Goal: Information Seeking & Learning: Learn about a topic

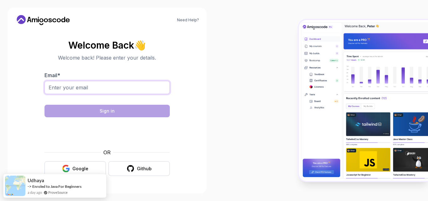
click at [72, 87] on input "Email *" at bounding box center [106, 87] width 125 height 13
type input "anilkumgun@gmail.com"
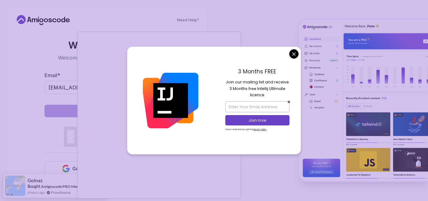
click at [295, 52] on body "Need Help? Welcome Back 👋 Welcome back! Please enter your details. Email * anil…" at bounding box center [214, 100] width 428 height 201
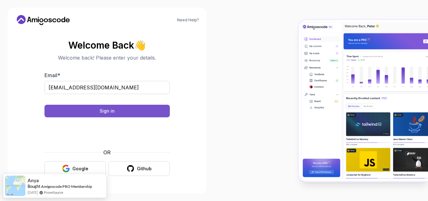
click at [103, 113] on div "Sign in" at bounding box center [107, 111] width 15 height 6
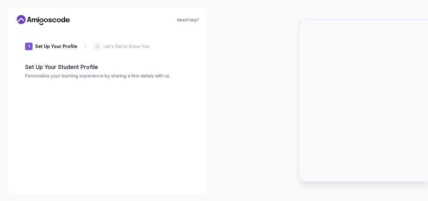
type input "happymongoosedb026"
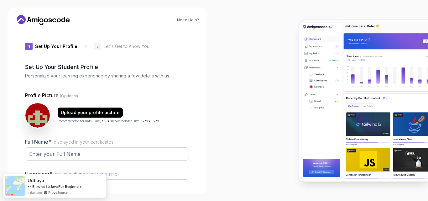
click at [258, 53] on div at bounding box center [321, 100] width 214 height 201
click at [238, 104] on div at bounding box center [321, 100] width 214 height 201
click at [240, 68] on div at bounding box center [321, 100] width 214 height 201
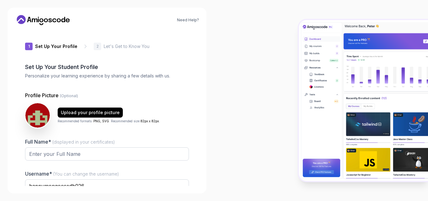
click at [18, 80] on div "1 Set Up Your Profile 1 Set Up Your Profile 2 Let's Get to Know You Set Up Your…" at bounding box center [107, 108] width 184 height 156
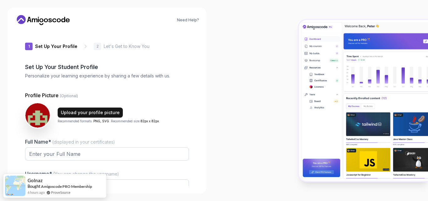
click at [83, 115] on div "Upload your profile picture" at bounding box center [90, 112] width 59 height 6
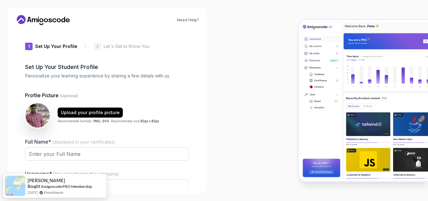
click at [257, 44] on div at bounding box center [321, 100] width 214 height 201
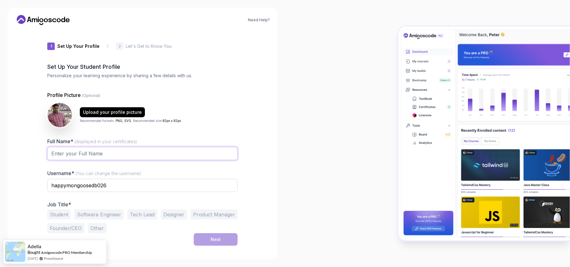
click at [84, 155] on input "Full Name* (displayed in your certificates)" at bounding box center [142, 153] width 190 height 13
type input "anil"
click at [15, 168] on div "Need Help? 1 Set Up Your Profile 1 Set Up Your Profile 2 Let's Get to Know You …" at bounding box center [143, 134] width 270 height 252
drag, startPoint x: 117, startPoint y: 185, endPoint x: 40, endPoint y: 186, distance: 77.0
click at [40, 186] on div "1 Set Up Your Profile 1 Set Up Your Profile 2 Let's Get to Know You Set Up Your…" at bounding box center [142, 141] width 210 height 222
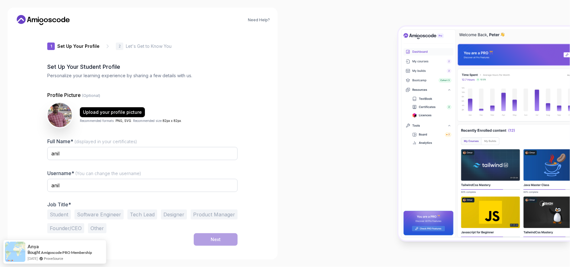
click at [329, 136] on div at bounding box center [427, 133] width 285 height 267
drag, startPoint x: 329, startPoint y: 136, endPoint x: 331, endPoint y: 44, distance: 91.2
click at [331, 44] on div at bounding box center [427, 133] width 285 height 267
drag, startPoint x: 334, startPoint y: 105, endPoint x: 335, endPoint y: 180, distance: 75.2
click at [335, 180] on div at bounding box center [427, 133] width 285 height 267
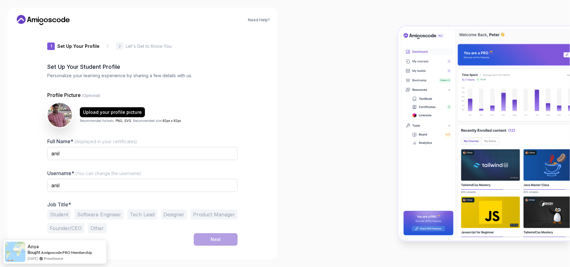
click at [93, 200] on button "Software Engineer" at bounding box center [99, 215] width 49 height 10
click at [213, 200] on div "Next" at bounding box center [216, 240] width 10 height 6
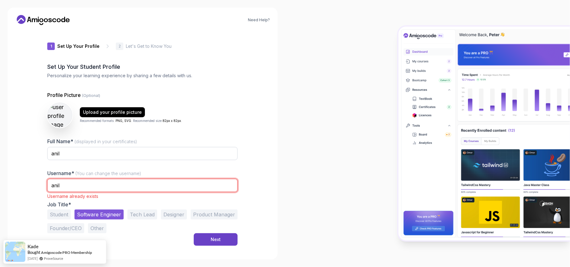
click at [63, 186] on input "anil" at bounding box center [142, 185] width 190 height 13
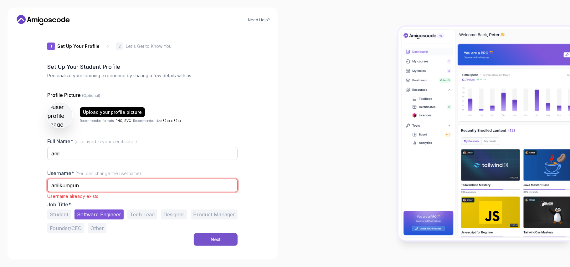
type input "anilkumgun"
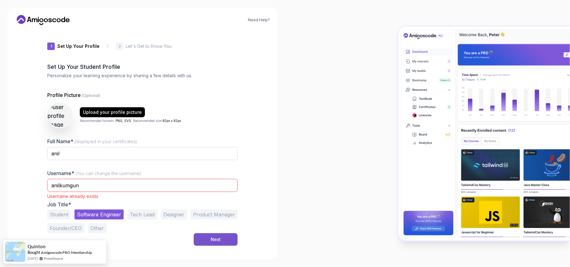
click at [220, 200] on button "Next" at bounding box center [216, 240] width 44 height 13
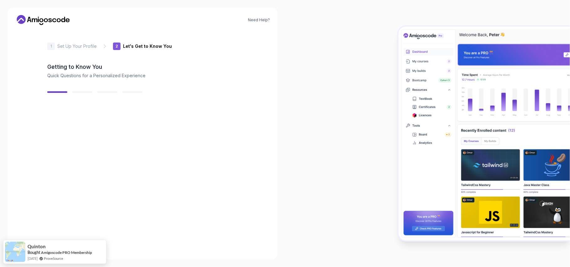
click at [217, 200] on div "Back Next" at bounding box center [142, 249] width 190 height 33
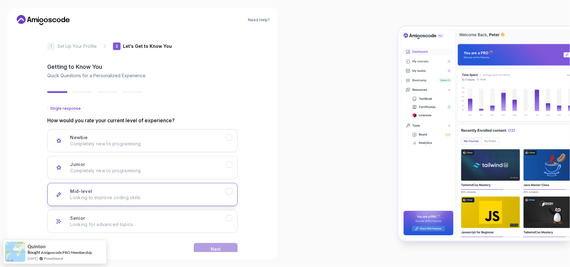
click at [126, 192] on div "Mid-level Looking to improve coding skills." at bounding box center [148, 195] width 156 height 13
click at [210, 200] on button "Next" at bounding box center [216, 249] width 44 height 13
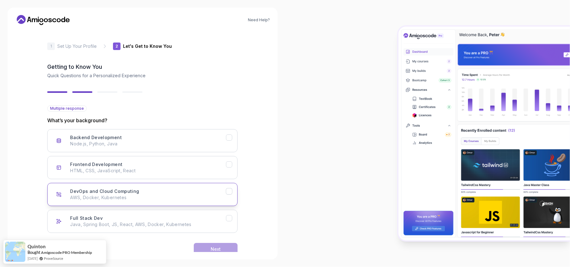
click at [98, 188] on button "DevOps and Cloud Computing AWS, Docker, Kubernetes" at bounding box center [142, 194] width 190 height 23
click at [101, 143] on p "Node.js, Python, Java" at bounding box center [148, 144] width 156 height 6
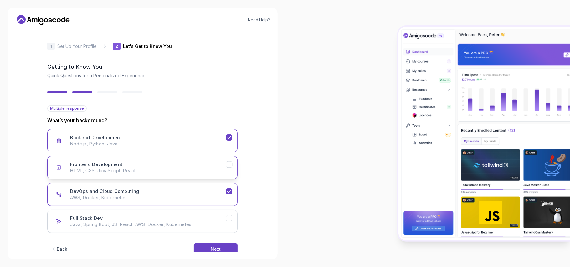
click at [163, 168] on p "HTML, CSS, JavaScript, React" at bounding box center [148, 171] width 156 height 6
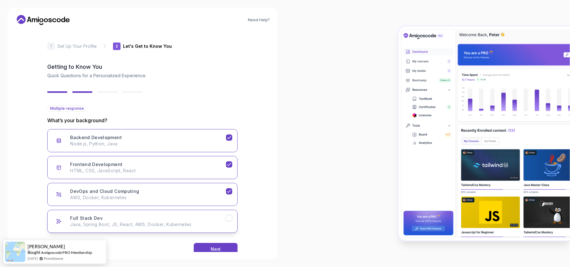
click at [162, 200] on div "Full Stack Dev Java, Spring Boot, JS, React, AWS, Docker, Kubernetes" at bounding box center [148, 221] width 156 height 13
click at [220, 200] on div "Next" at bounding box center [216, 249] width 10 height 6
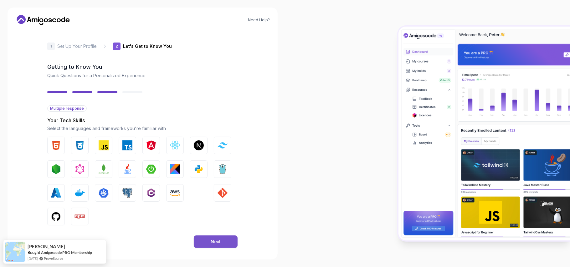
click at [217, 200] on div "Next" at bounding box center [216, 242] width 10 height 6
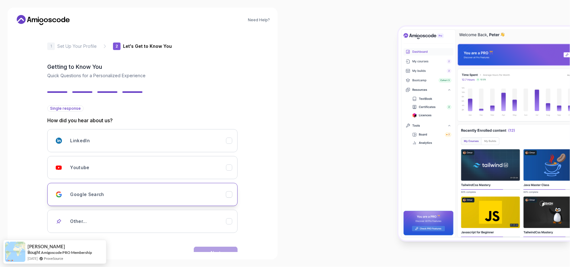
click at [91, 199] on div "Google Search" at bounding box center [148, 195] width 156 height 13
click at [219, 200] on button "Next" at bounding box center [216, 253] width 44 height 13
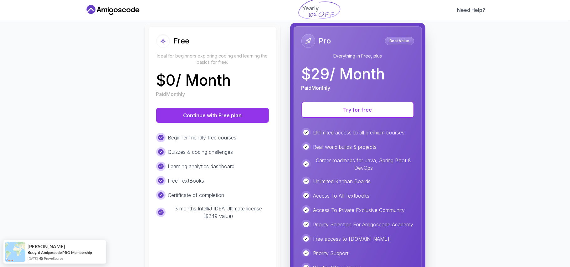
scroll to position [91, 0]
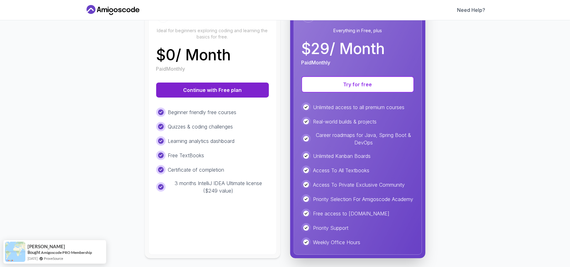
click at [191, 89] on button "Continue with Free plan" at bounding box center [212, 90] width 113 height 15
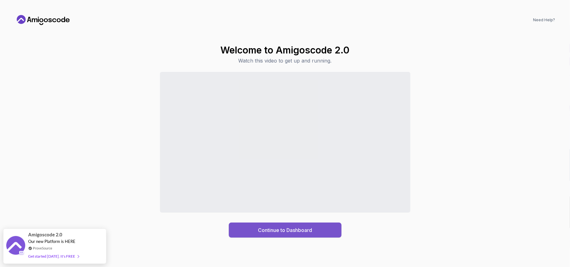
click at [277, 200] on div "Continue to Dashboard" at bounding box center [285, 231] width 54 height 8
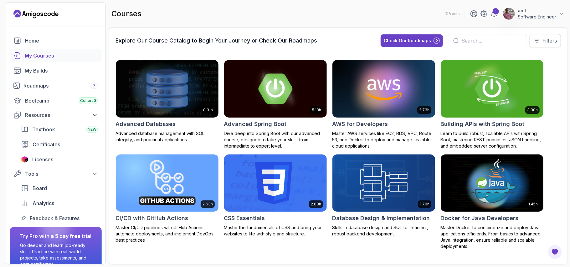
click at [427, 39] on p "Filters" at bounding box center [550, 41] width 14 height 8
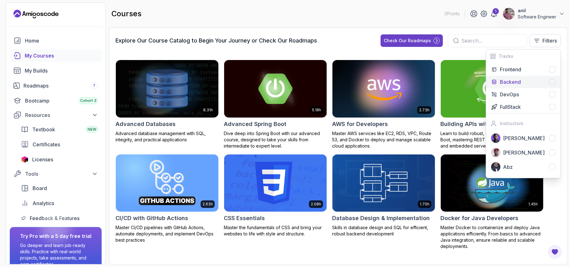
click at [427, 79] on p "Backend" at bounding box center [510, 82] width 21 height 8
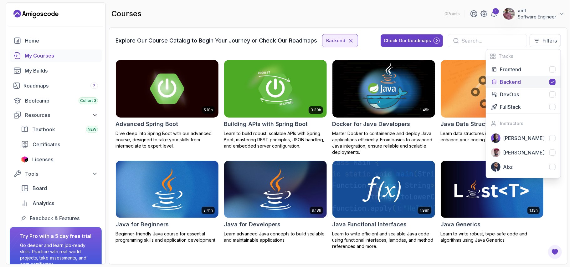
click at [401, 14] on div "courses 0 Points 1 anil Software Engineer" at bounding box center [338, 14] width 459 height 23
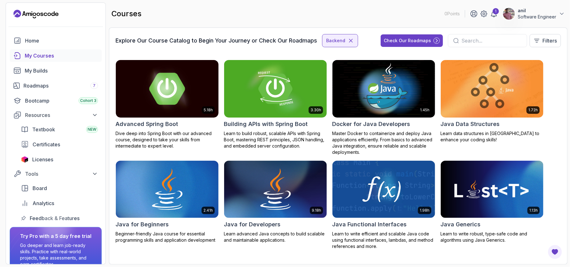
click at [182, 75] on img at bounding box center [167, 89] width 108 height 60
click at [161, 195] on img at bounding box center [167, 189] width 108 height 60
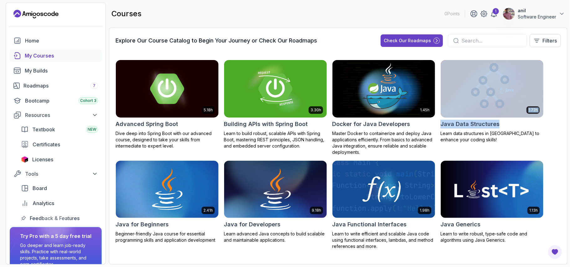
drag, startPoint x: 569, startPoint y: 126, endPoint x: 554, endPoint y: 113, distance: 19.5
click at [427, 113] on section "0 Points 1 anil Software Engineer Home My Courses My Builds Roadmaps 7 Bootcamp…" at bounding box center [285, 133] width 570 height 267
click at [427, 113] on div "5.18h Advanced Spring Boot Dive deep into Spring Boot with our advanced course,…" at bounding box center [339, 155] width 446 height 191
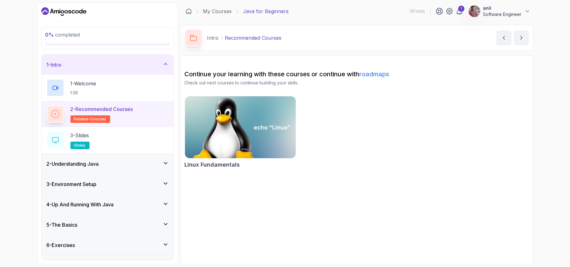
click at [252, 122] on img at bounding box center [240, 127] width 116 height 65
click at [89, 139] on p "3 - Slides" at bounding box center [79, 136] width 19 height 8
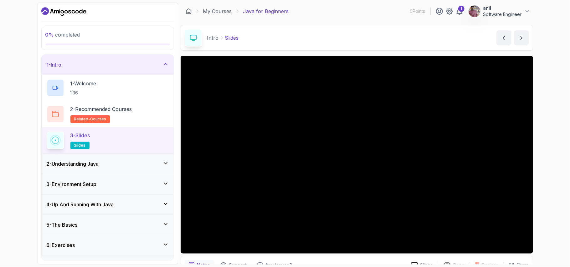
click at [79, 164] on h3 "2 - Understanding Java" at bounding box center [73, 164] width 52 height 8
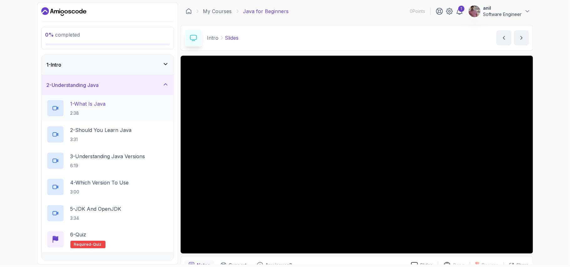
click at [103, 110] on h2 "1 - What Is Java 2:38" at bounding box center [87, 108] width 35 height 16
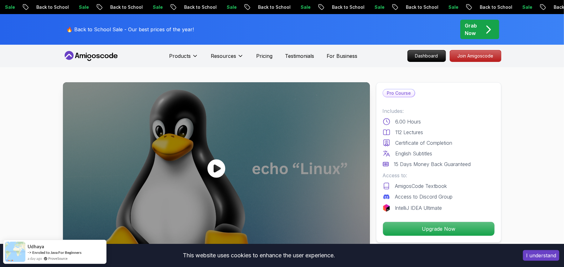
click at [217, 166] on icon at bounding box center [216, 168] width 18 height 18
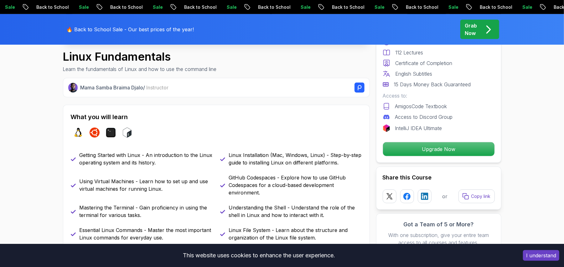
scroll to position [142, 0]
